Goal: Task Accomplishment & Management: Use online tool/utility

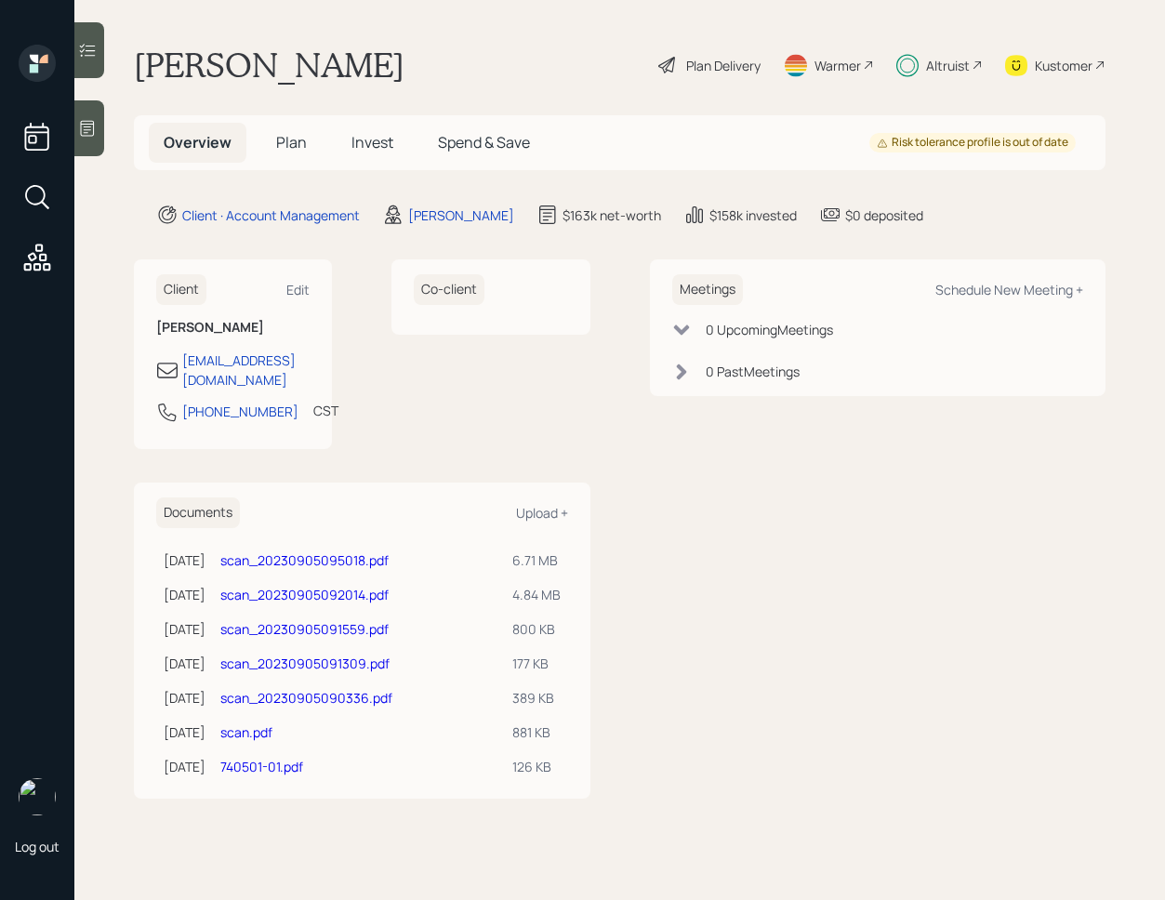
click at [389, 139] on span "Invest" at bounding box center [372, 142] width 42 height 20
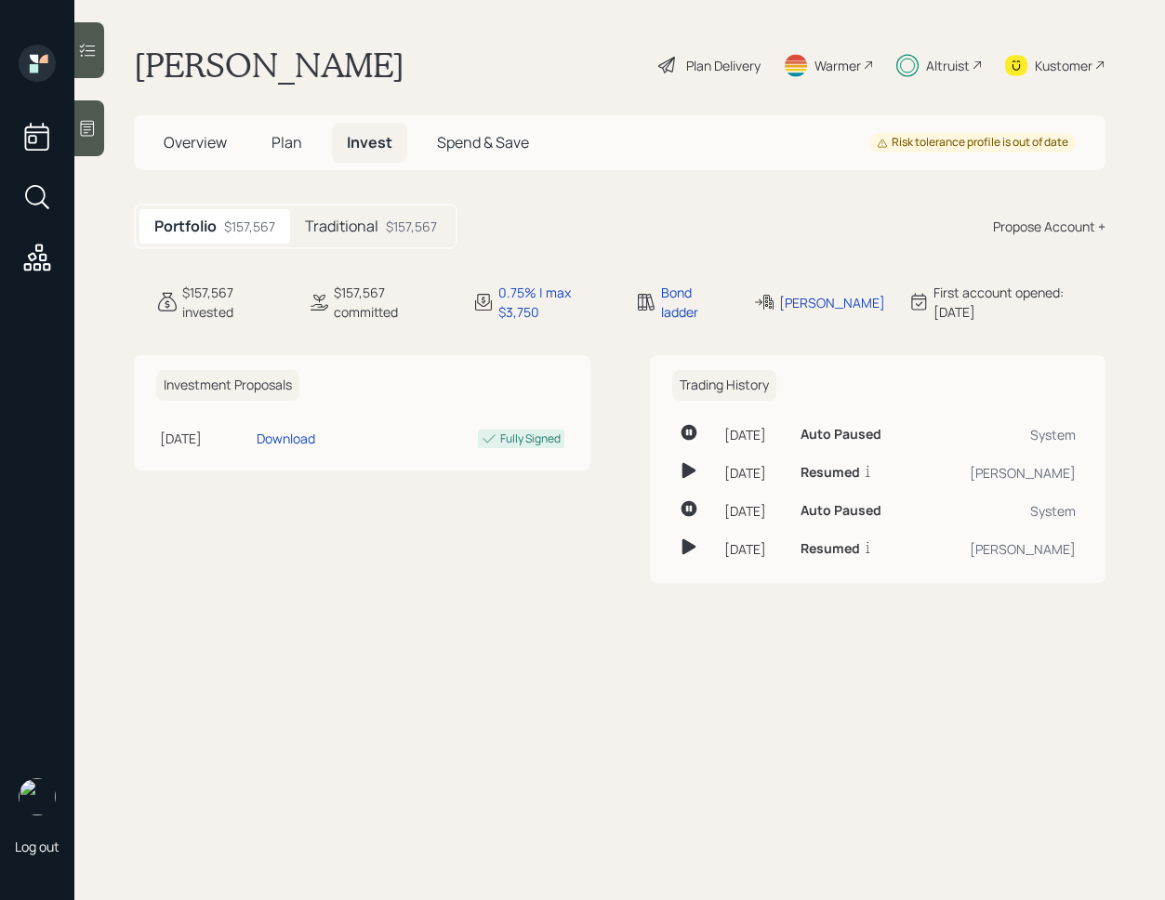
click at [96, 57] on icon at bounding box center [87, 50] width 19 height 19
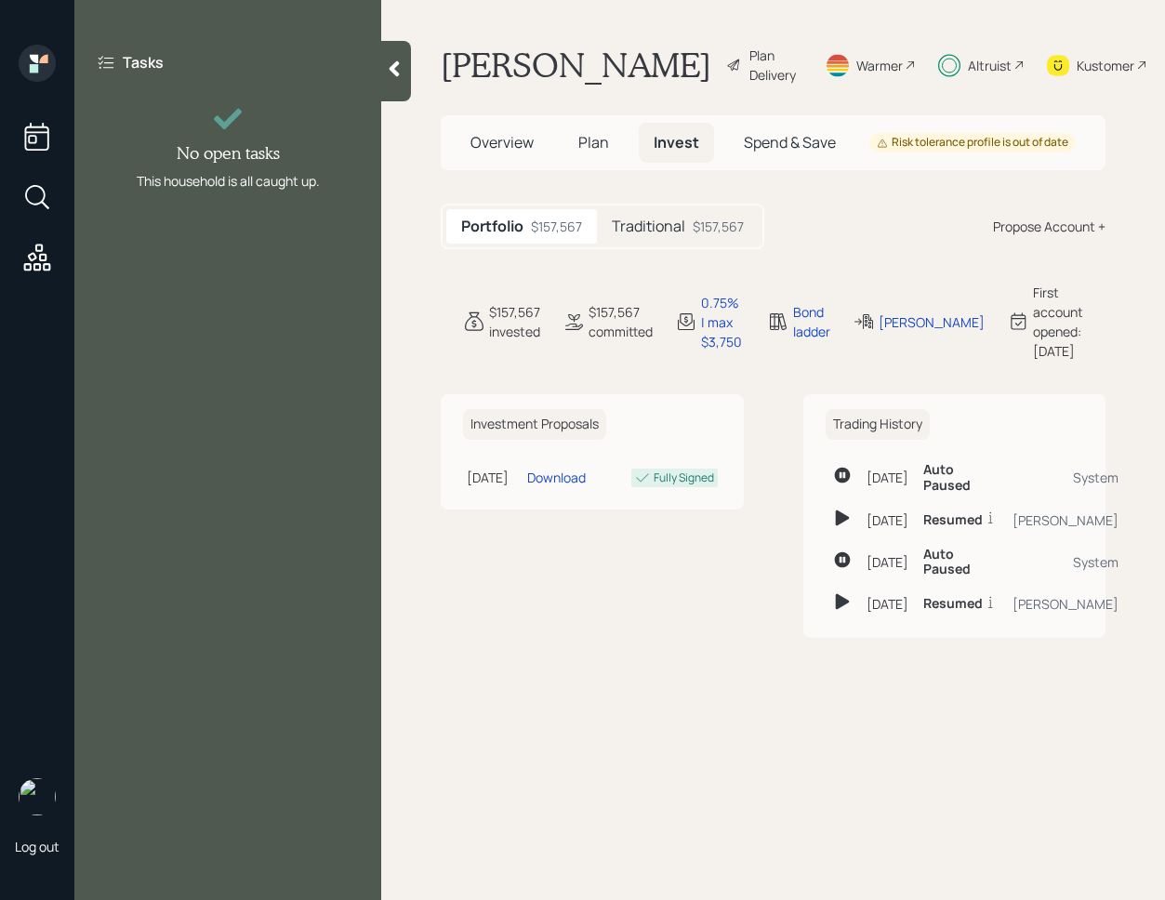
click at [388, 74] on icon at bounding box center [394, 68] width 19 height 19
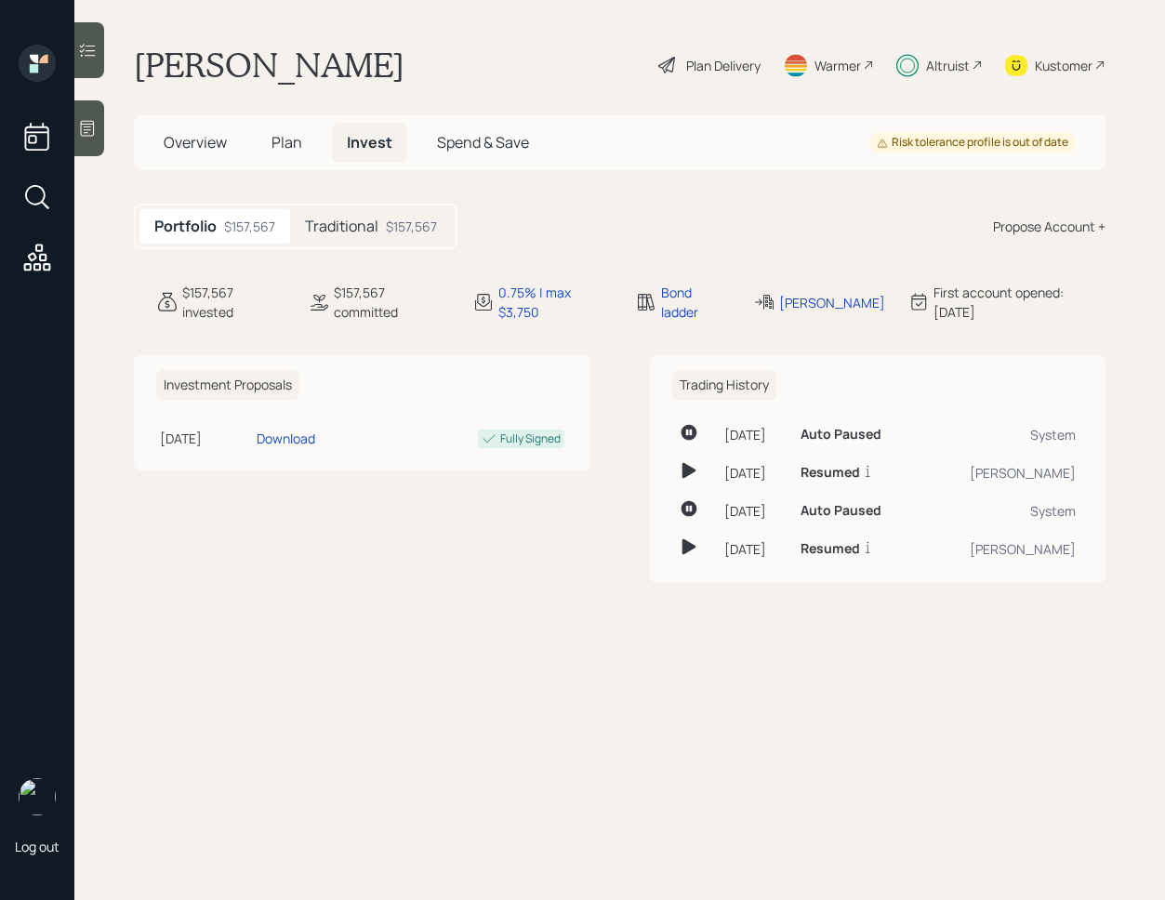
click at [350, 231] on h5 "Traditional" at bounding box center [341, 226] width 73 height 18
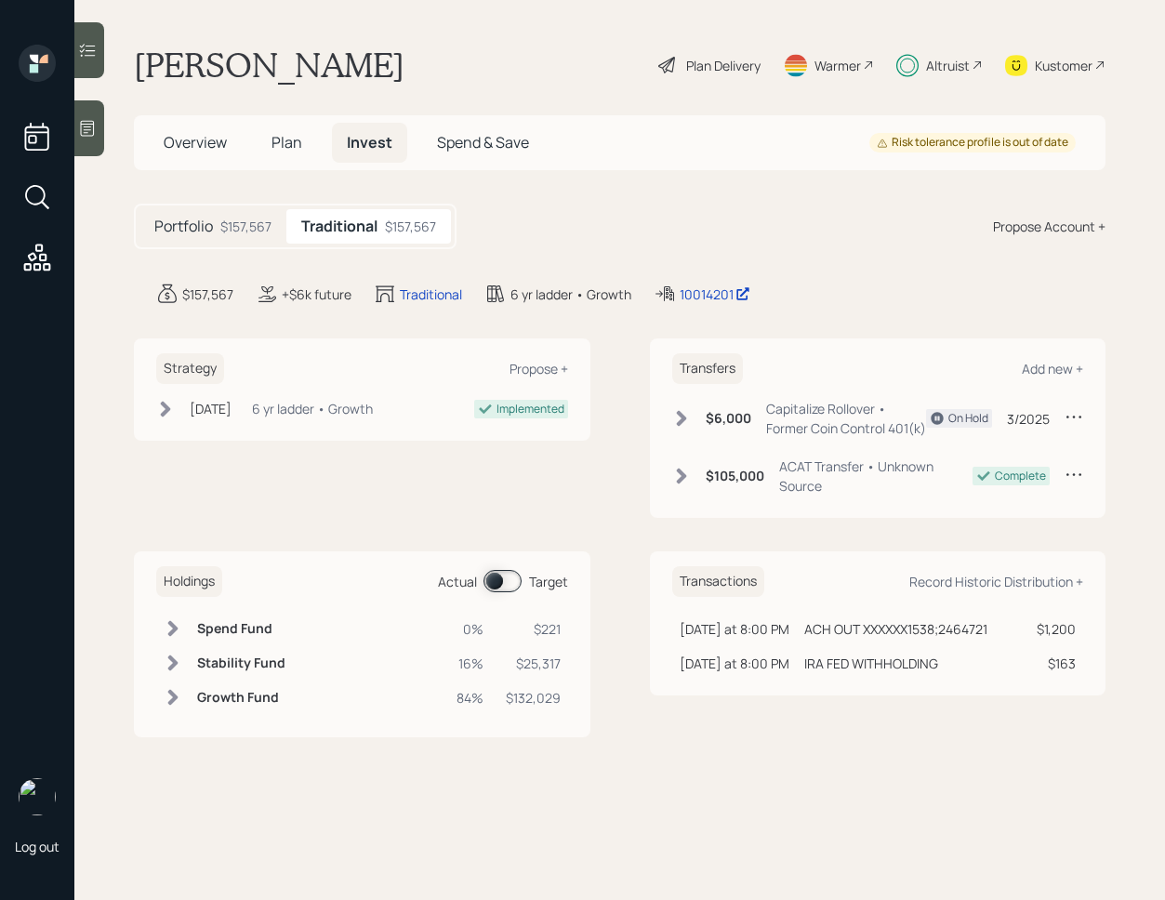
click at [490, 592] on span at bounding box center [502, 581] width 38 height 22
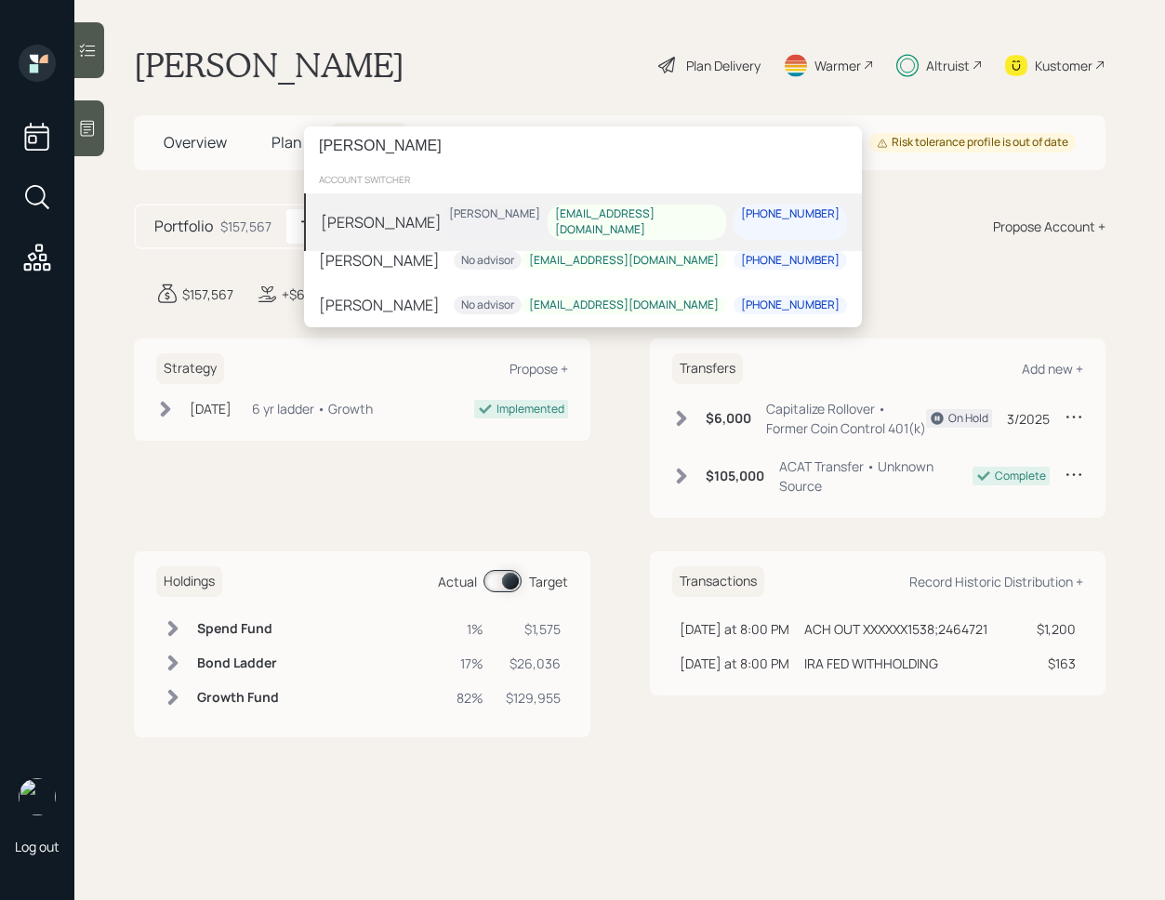
type input "[PERSON_NAME]"
click at [507, 217] on div "Beverly Jones Jonah Coleman bljcpa@outlook.com 757-560-9759" at bounding box center [583, 222] width 558 height 58
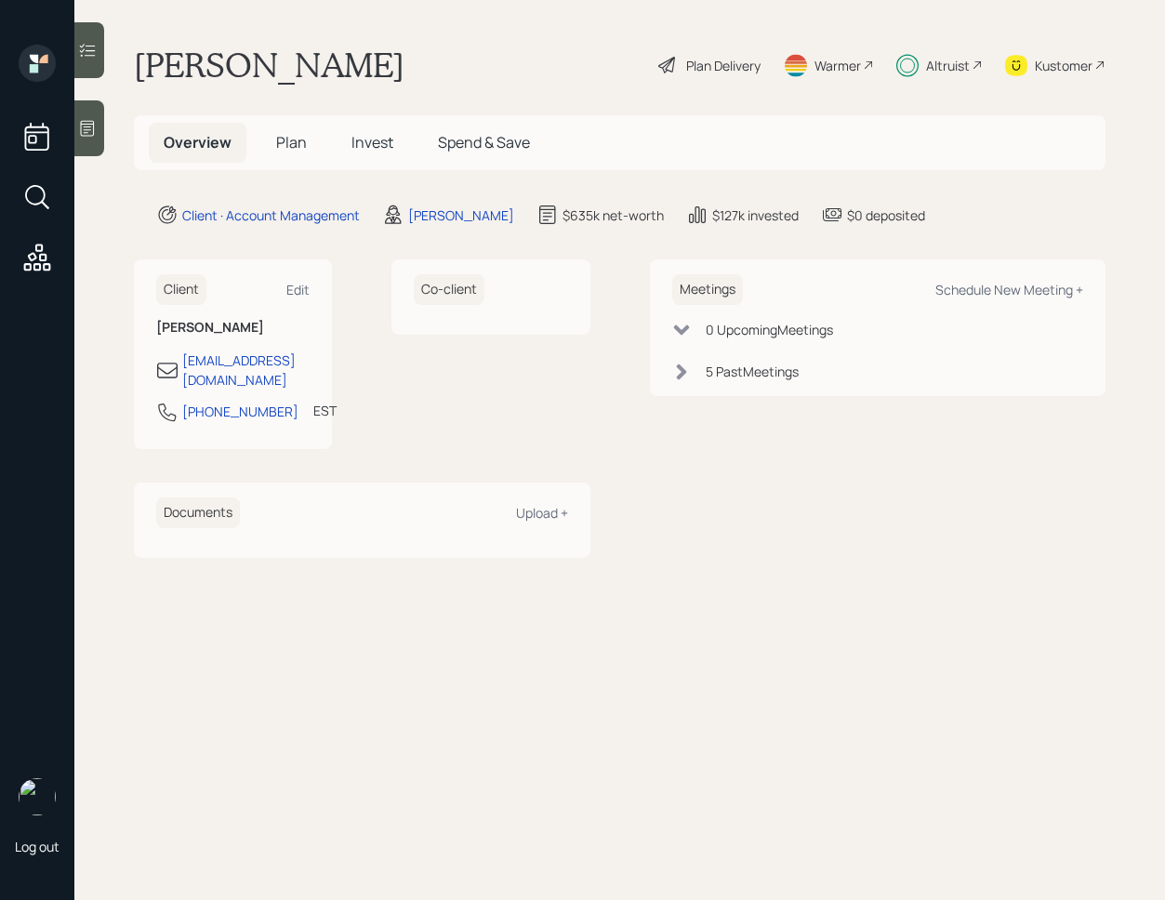
click at [100, 64] on div at bounding box center [89, 50] width 30 height 56
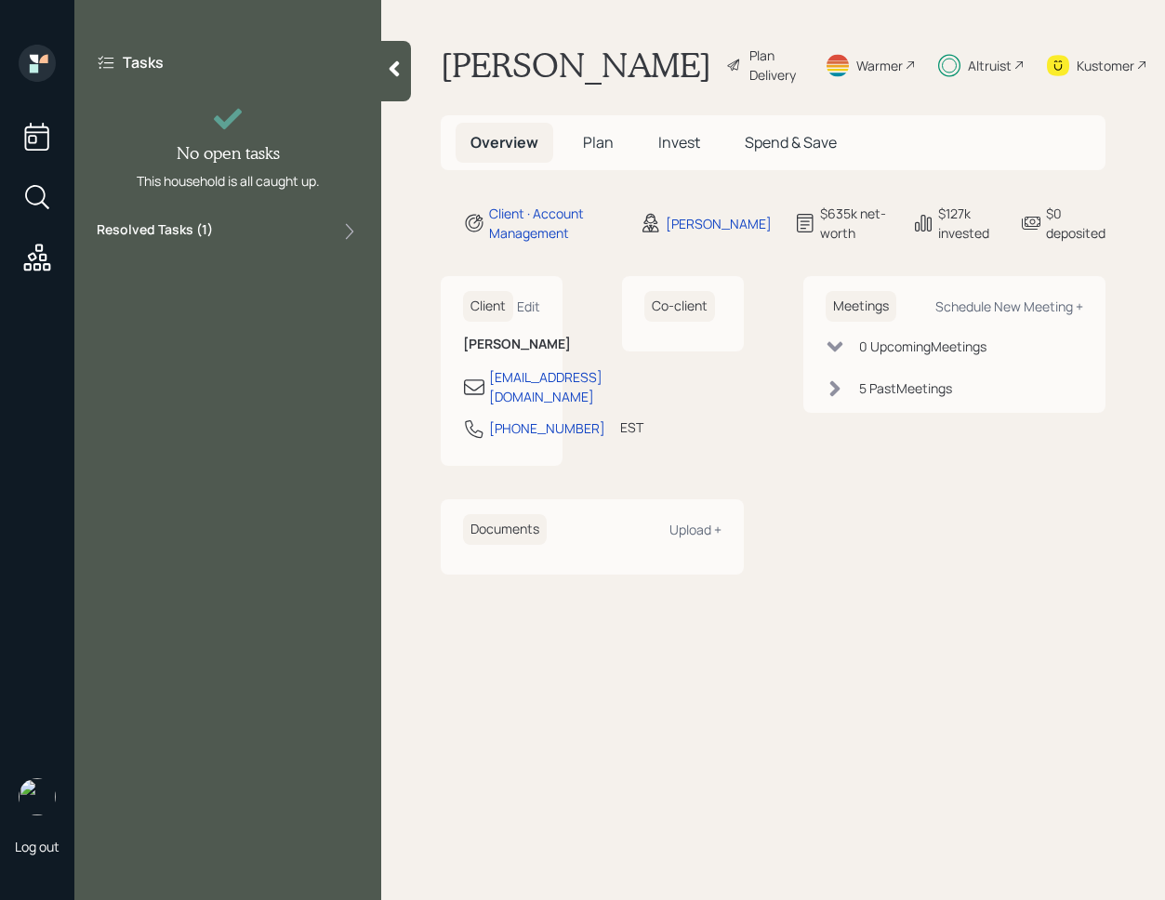
click at [247, 235] on div "Resolved Tasks ( 1 )" at bounding box center [228, 231] width 262 height 22
